Goal: Task Accomplishment & Management: Complete application form

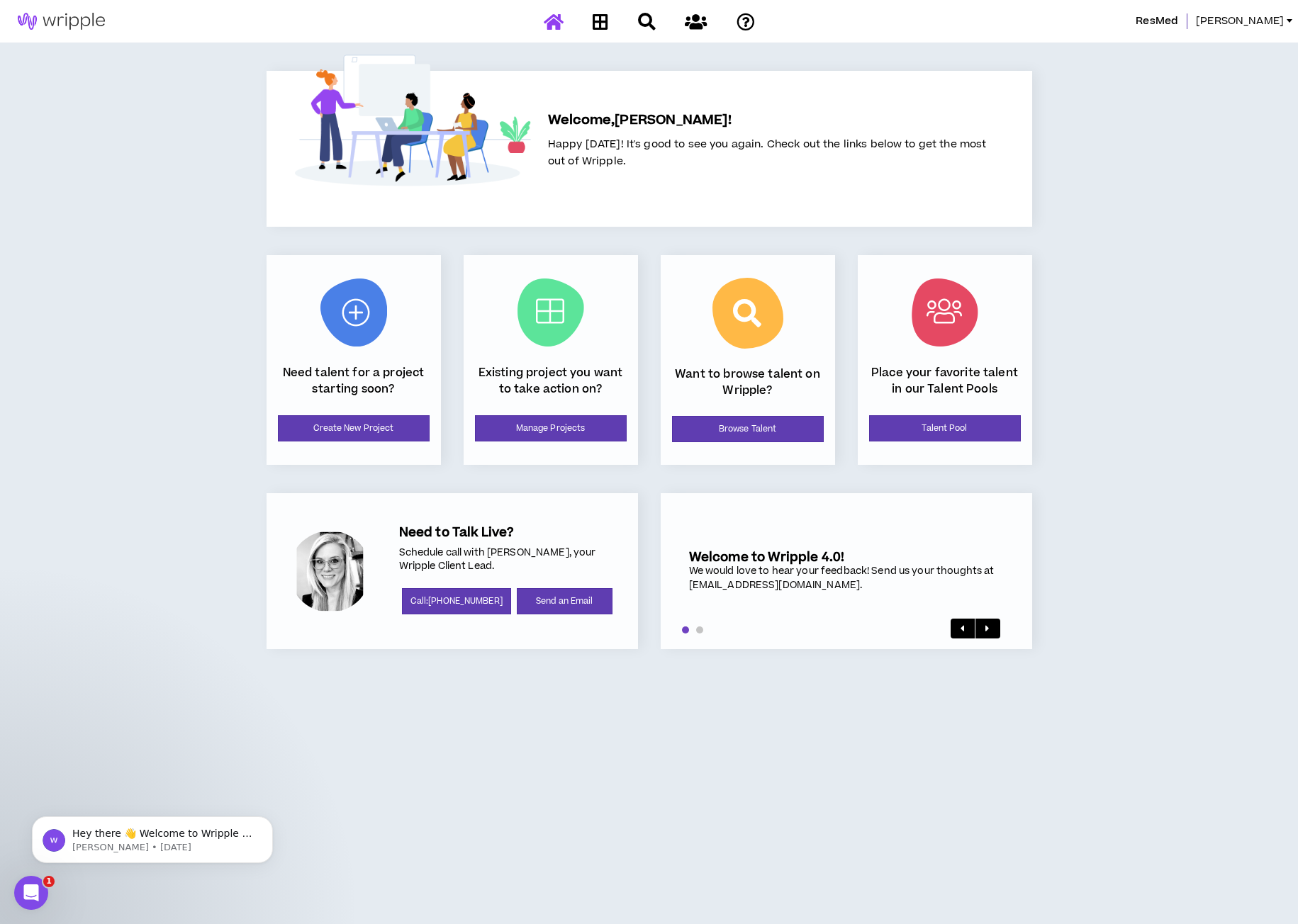
drag, startPoint x: 217, startPoint y: 373, endPoint x: 400, endPoint y: 450, distance: 198.5
click at [218, 373] on div "ResMed [PERSON_NAME] Welcome, [PERSON_NAME] ! Happy [DATE]! It's good to see yo…" at bounding box center [649, 462] width 1298 height 924
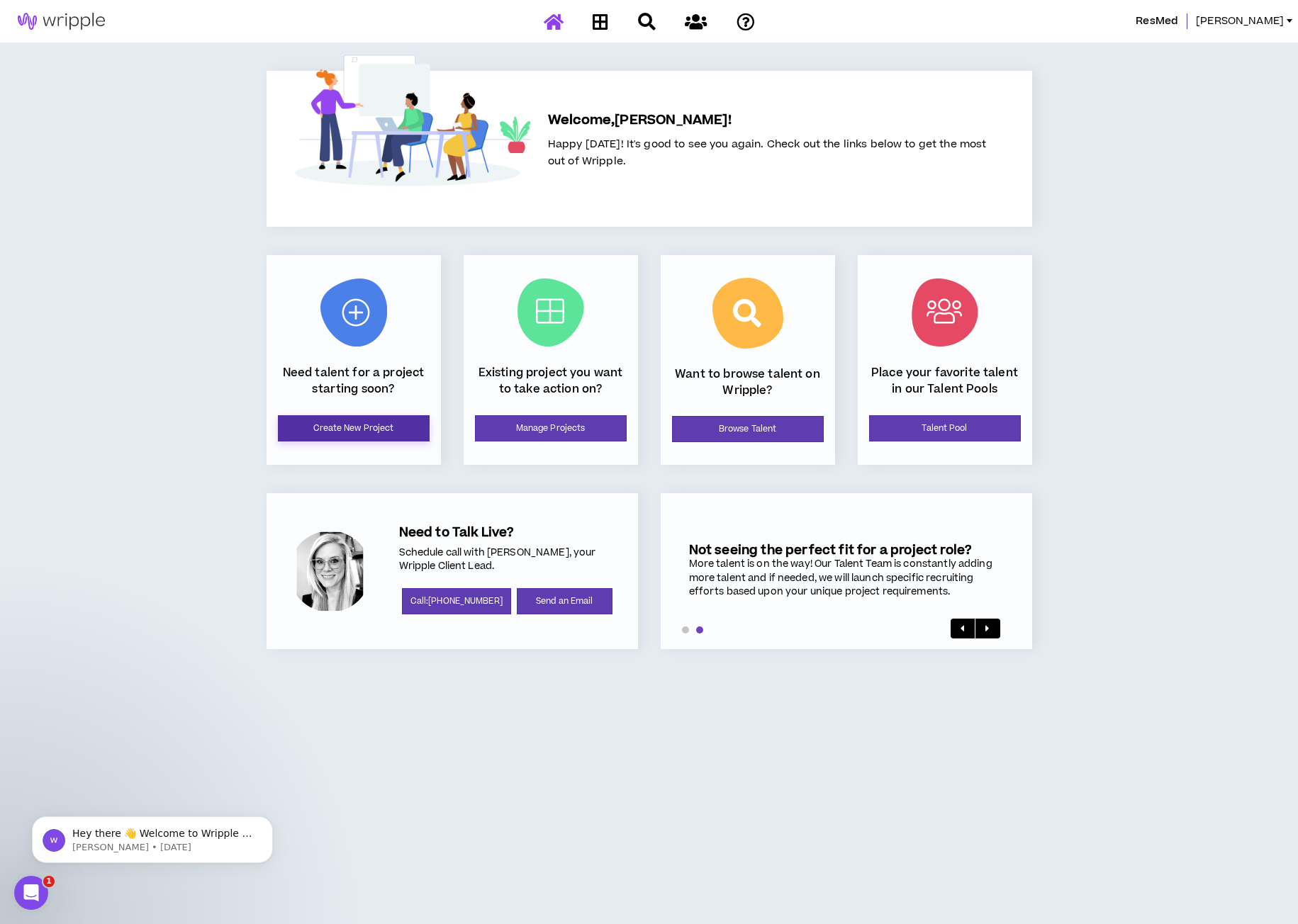
click at [367, 429] on link "Create New Project" at bounding box center [354, 428] width 152 height 26
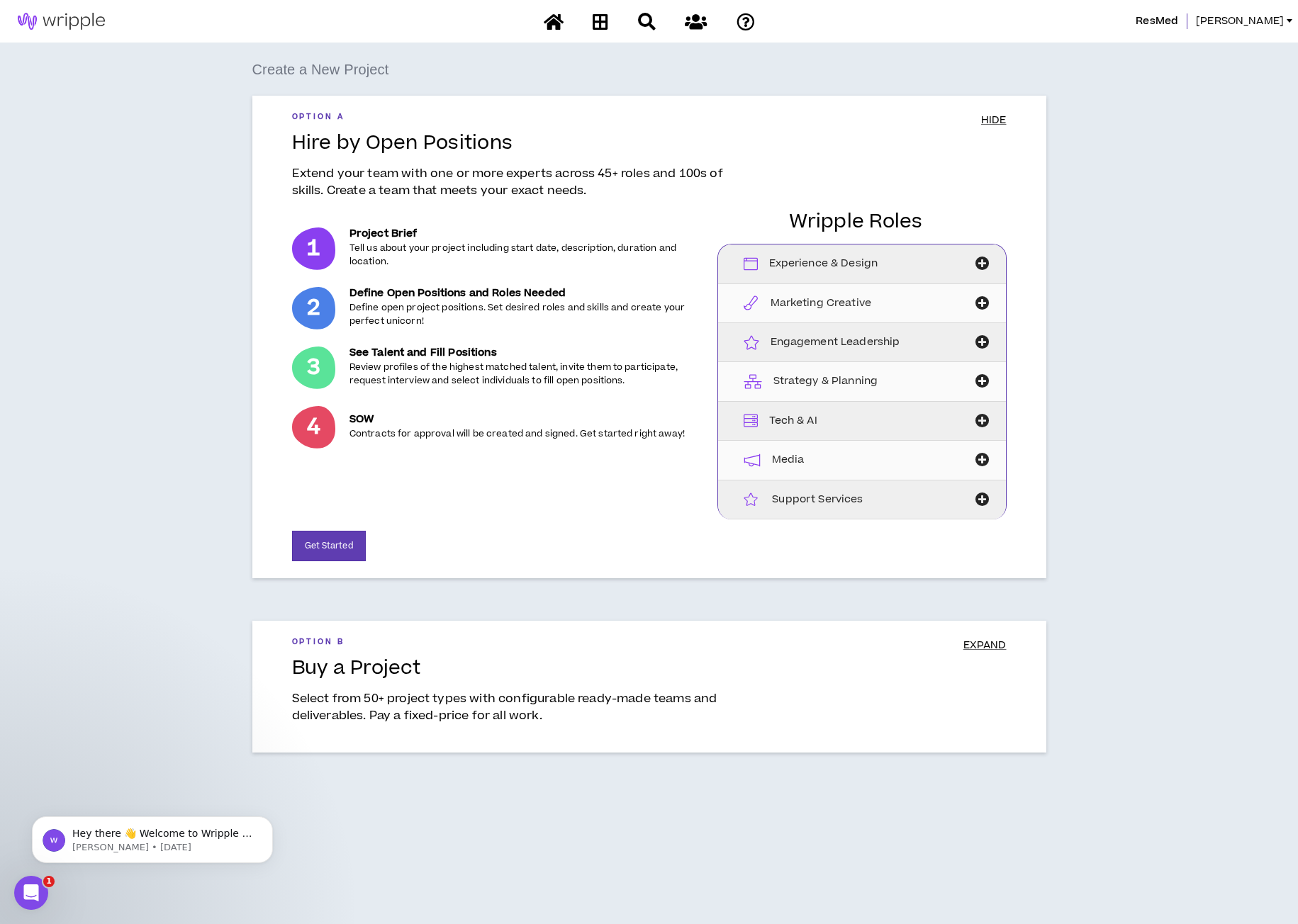
click at [846, 265] on span "Experience & Design" at bounding box center [824, 264] width 109 height 16
click at [333, 554] on button "Get Started" at bounding box center [329, 546] width 74 height 30
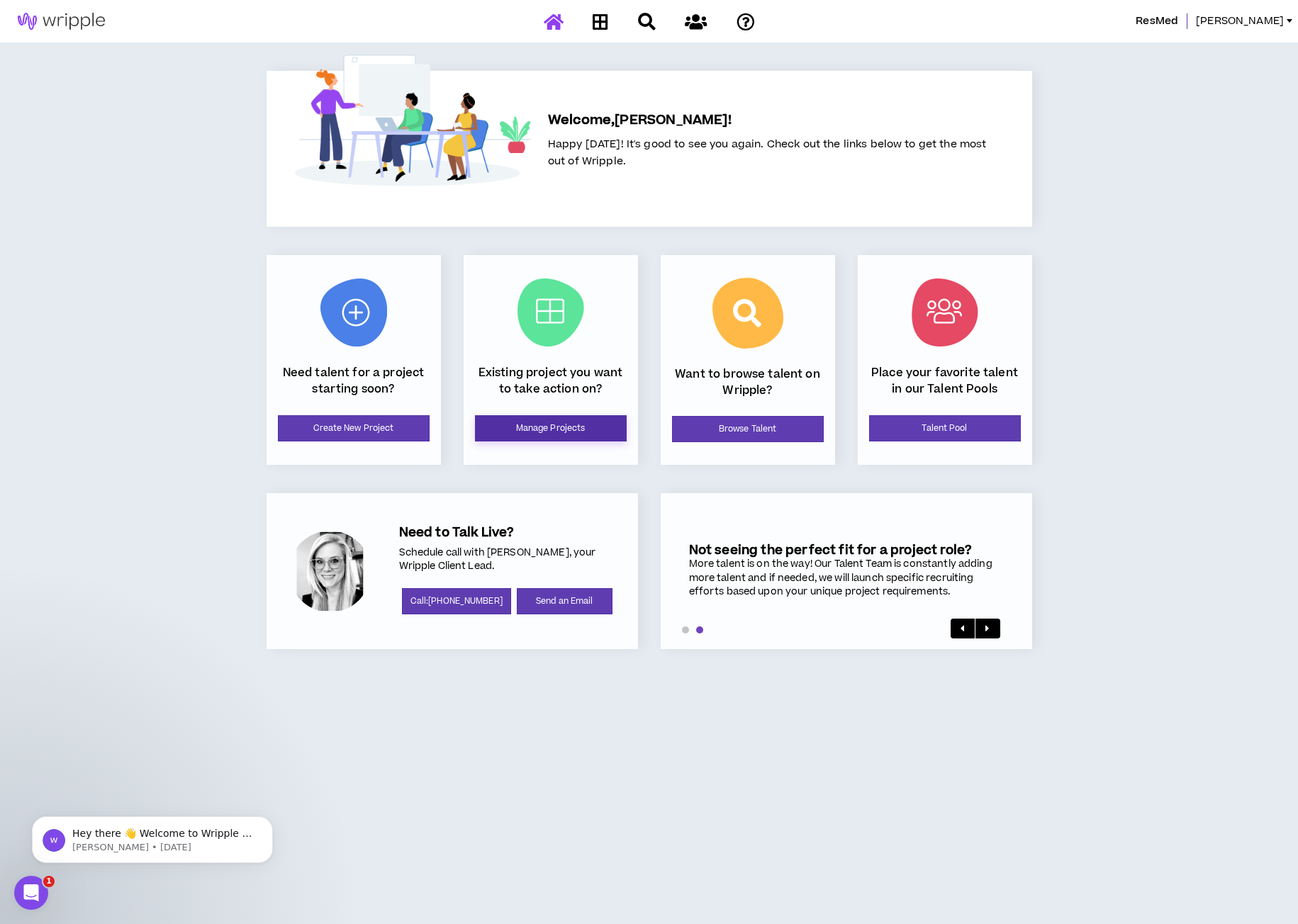
click at [573, 428] on link "Manage Projects" at bounding box center [551, 428] width 152 height 26
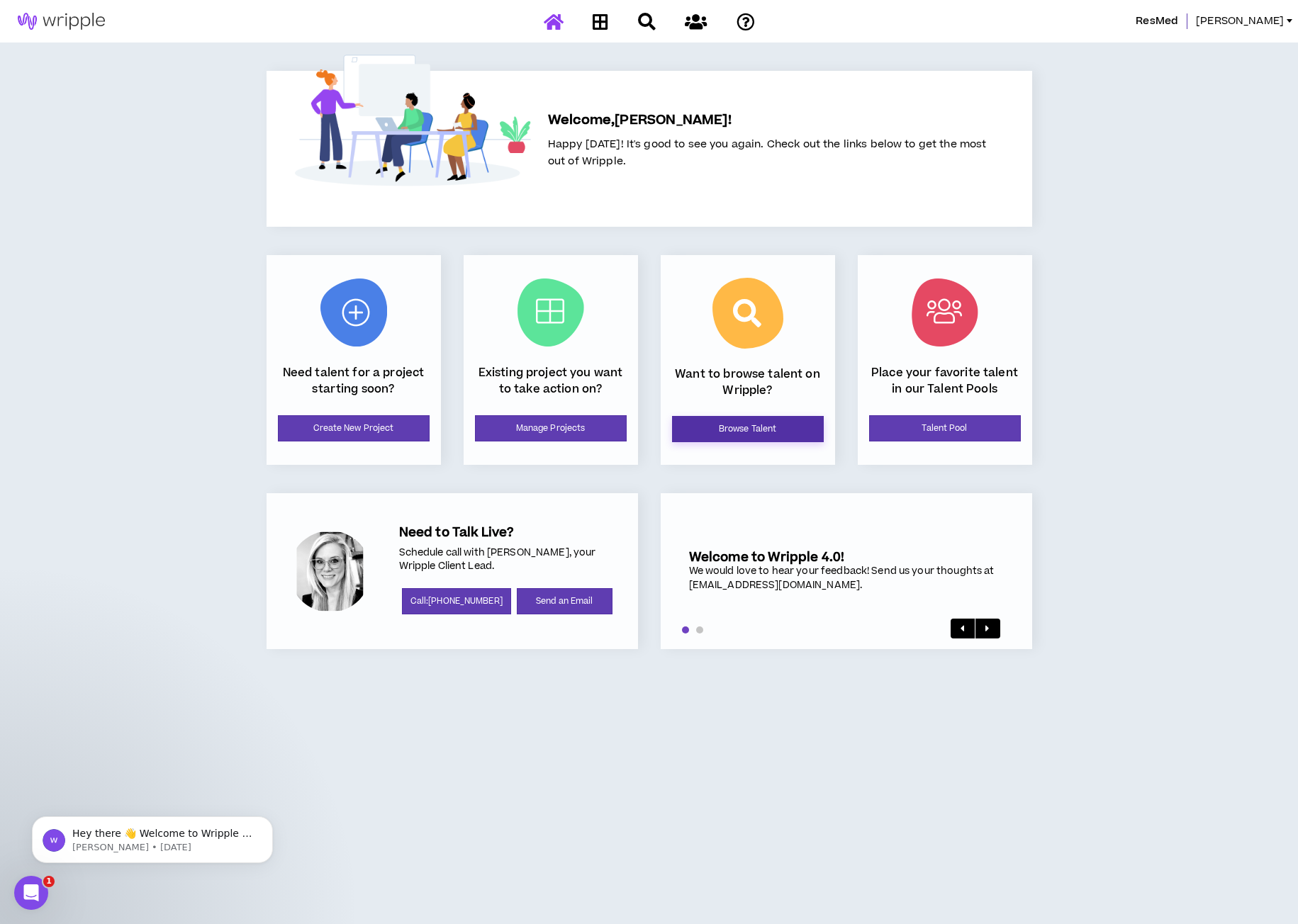
click at [715, 436] on link "Browse Talent" at bounding box center [748, 429] width 152 height 26
